Goal: Navigation & Orientation: Find specific page/section

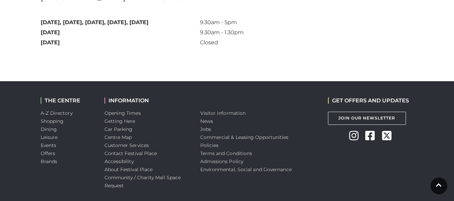
scroll to position [583, 0]
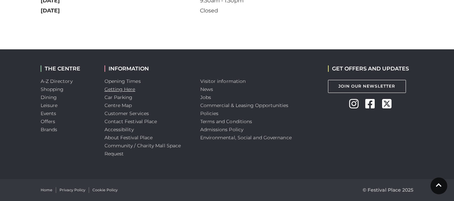
click at [129, 86] on link "Getting Here" at bounding box center [120, 89] width 31 height 6
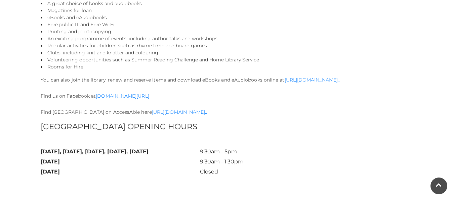
scroll to position [435, 0]
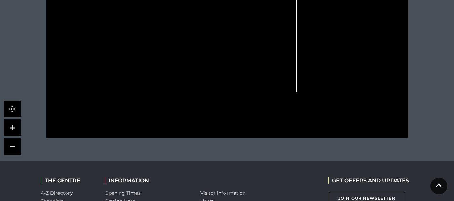
scroll to position [296, 0]
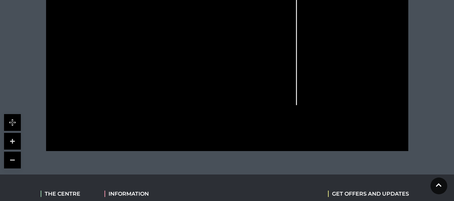
click at [12, 141] on link at bounding box center [12, 141] width 17 height 17
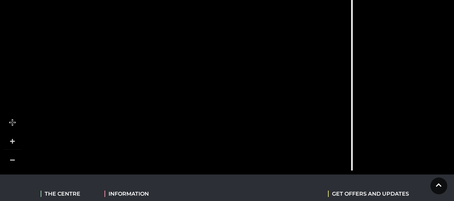
click at [12, 141] on link at bounding box center [12, 141] width 17 height 17
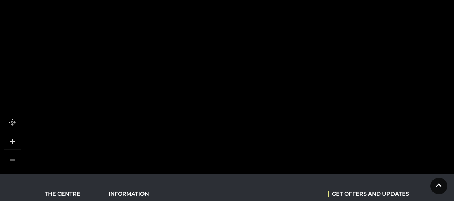
drag, startPoint x: 132, startPoint y: 86, endPoint x: 170, endPoint y: 118, distance: 49.9
click at [170, 118] on rect at bounding box center [157, 124] width 46 height 16
drag, startPoint x: 198, startPoint y: 60, endPoint x: 320, endPoint y: 174, distance: 167.7
click at [321, 198] on tspan "WESLEY WALK" at bounding box center [321, 198] width 0 height 0
drag, startPoint x: 190, startPoint y: 73, endPoint x: 253, endPoint y: 121, distance: 79.4
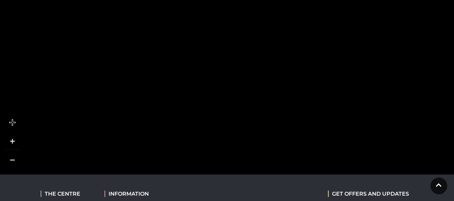
click at [253, 121] on polygon at bounding box center [252, 140] width 39 height 98
drag, startPoint x: 164, startPoint y: 36, endPoint x: 214, endPoint y: 144, distance: 118.7
drag, startPoint x: 218, startPoint y: 40, endPoint x: 223, endPoint y: 96, distance: 56.0
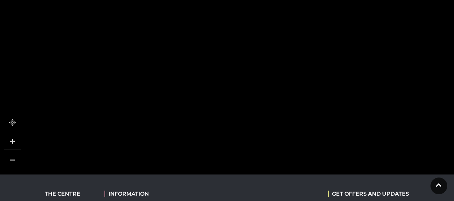
drag, startPoint x: 203, startPoint y: 72, endPoint x: 203, endPoint y: 114, distance: 41.7
drag, startPoint x: 198, startPoint y: 139, endPoint x: 216, endPoint y: 83, distance: 59.1
drag, startPoint x: 206, startPoint y: 118, endPoint x: 171, endPoint y: 50, distance: 76.7
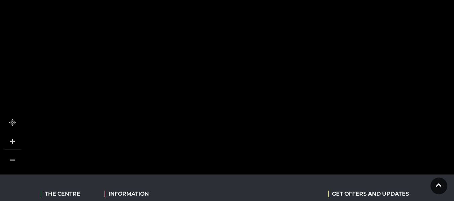
drag, startPoint x: 173, startPoint y: 104, endPoint x: 155, endPoint y: 38, distance: 68.7
click at [155, 38] on polygon at bounding box center [234, 190] width 501 height 580
drag, startPoint x: 190, startPoint y: 93, endPoint x: 175, endPoint y: 78, distance: 21.2
click at [156, 71] on tspan "Auntie Anne’s" at bounding box center [156, 71] width 0 height 0
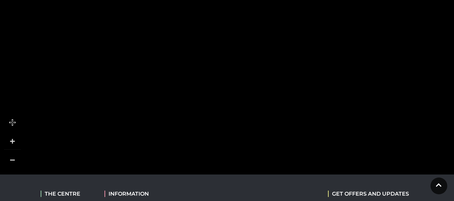
drag, startPoint x: 210, startPoint y: 115, endPoint x: 202, endPoint y: 47, distance: 68.4
click at [179, 49] on tspan "Laser Clinics" at bounding box center [179, 49] width 0 height 0
drag, startPoint x: 178, startPoint y: 83, endPoint x: 217, endPoint y: 39, distance: 59.1
click at [217, 39] on rect at bounding box center [257, 48] width 85 height 26
drag, startPoint x: 204, startPoint y: 93, endPoint x: 203, endPoint y: 52, distance: 40.4
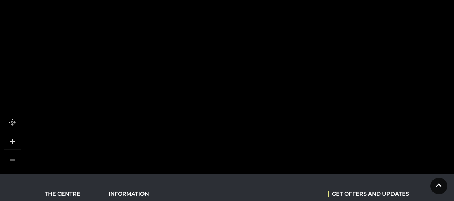
click at [203, 52] on polygon at bounding box center [237, 57] width 501 height 580
drag, startPoint x: 182, startPoint y: 131, endPoint x: 209, endPoint y: 64, distance: 72.5
click at [209, 64] on icon at bounding box center [212, 69] width 12 height 39
drag, startPoint x: 190, startPoint y: 76, endPoint x: 208, endPoint y: 37, distance: 42.7
drag, startPoint x: 208, startPoint y: 37, endPoint x: 160, endPoint y: 18, distance: 51.8
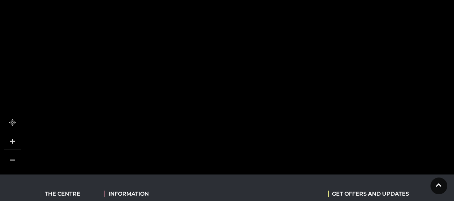
drag, startPoint x: 157, startPoint y: 65, endPoint x: 168, endPoint y: 39, distance: 27.9
click at [168, 39] on rect at bounding box center [167, 36] width 25 height 38
drag, startPoint x: 262, startPoint y: 42, endPoint x: 195, endPoint y: 23, distance: 69.9
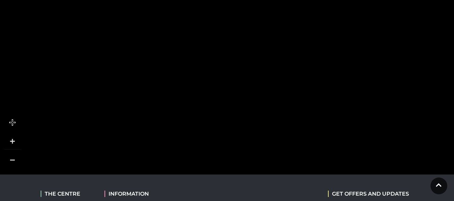
drag, startPoint x: 322, startPoint y: 17, endPoint x: 205, endPoint y: 9, distance: 118.0
drag, startPoint x: 268, startPoint y: 20, endPoint x: 193, endPoint y: 185, distance: 180.7
click at [193, 185] on body "Skip to Navigation Skip to Content Toggle navigation .st5{fill:none;stroke:#FFF…" at bounding box center [227, 12] width 454 height 617
drag, startPoint x: 274, startPoint y: 98, endPoint x: 244, endPoint y: 114, distance: 34.4
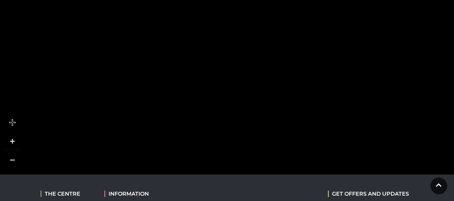
click at [244, 115] on icon at bounding box center [253, 140] width 47 height 51
drag, startPoint x: 305, startPoint y: 55, endPoint x: 319, endPoint y: 192, distance: 137.9
click at [319, 192] on body "Skip to Navigation Skip to Content Toggle navigation .st5{fill:none;stroke:#FFF…" at bounding box center [227, 12] width 454 height 617
drag, startPoint x: 298, startPoint y: 137, endPoint x: 281, endPoint y: 202, distance: 67.5
click at [281, 201] on html "Skip to Navigation Skip to Content Toggle navigation .st5{fill:none;stroke:#FFF…" at bounding box center [227, 12] width 454 height 617
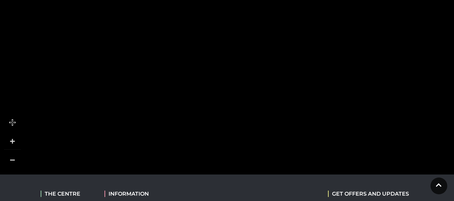
drag, startPoint x: 306, startPoint y: 51, endPoint x: 298, endPoint y: 19, distance: 33.4
click at [298, 19] on icon at bounding box center [337, 96] width 202 height 452
drag, startPoint x: 282, startPoint y: 89, endPoint x: 290, endPoint y: -18, distance: 107.6
click at [290, 0] on html "Skip to Navigation Skip to Content Toggle navigation .st5{fill:none;stroke:#FFF…" at bounding box center [227, 12] width 454 height 617
drag, startPoint x: 274, startPoint y: 78, endPoint x: 308, endPoint y: 34, distance: 55.9
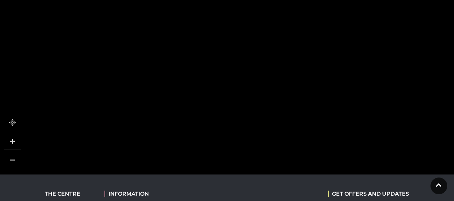
drag, startPoint x: 266, startPoint y: 103, endPoint x: 282, endPoint y: 79, distance: 29.0
click at [282, 79] on rect at bounding box center [275, 83] width 22 height 39
drag, startPoint x: 231, startPoint y: 107, endPoint x: 455, endPoint y: -41, distance: 268.0
click at [454, 0] on html "Skip to Navigation Skip to Content Toggle navigation .st5{fill:none;stroke:#FFF…" at bounding box center [227, 12] width 454 height 617
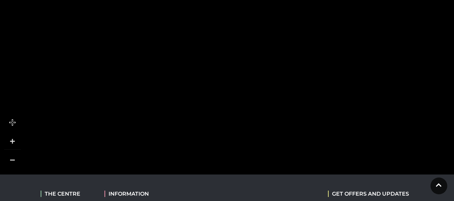
drag, startPoint x: 188, startPoint y: 88, endPoint x: 298, endPoint y: 86, distance: 109.3
click at [298, 86] on rect at bounding box center [315, 86] width 46 height 26
drag, startPoint x: 217, startPoint y: 86, endPoint x: 268, endPoint y: 88, distance: 51.5
click at [268, 88] on rect at bounding box center [262, 77] width 31 height 137
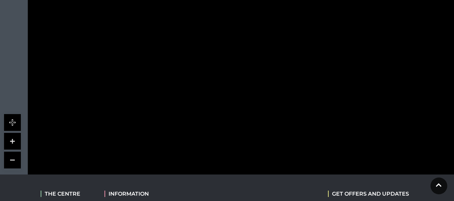
drag, startPoint x: 217, startPoint y: 100, endPoint x: 243, endPoint y: 96, distance: 26.2
click at [243, 96] on rect at bounding box center [258, 93] width 38 height 20
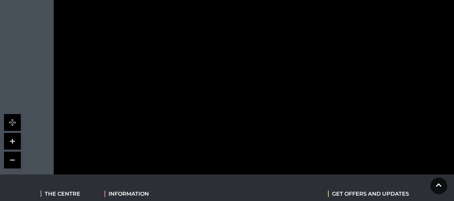
drag, startPoint x: 231, startPoint y: 87, endPoint x: 257, endPoint y: 119, distance: 40.4
drag, startPoint x: 257, startPoint y: 119, endPoint x: 219, endPoint y: 124, distance: 38.0
